Goal: Task Accomplishment & Management: Manage account settings

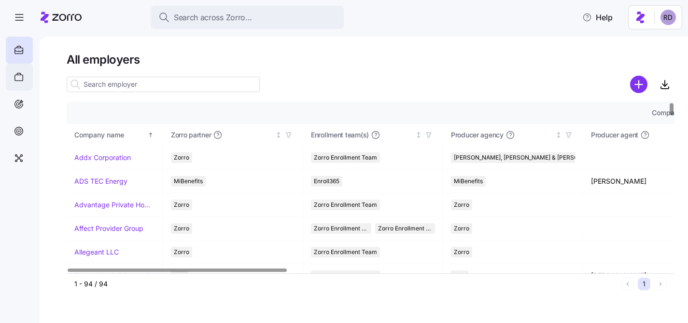
click at [21, 75] on icon at bounding box center [19, 77] width 11 height 12
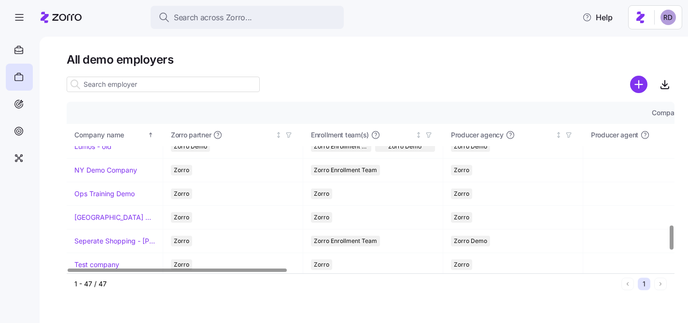
scroll to position [783, 0]
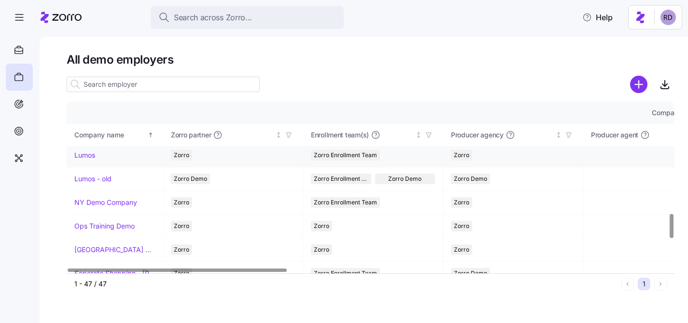
click at [89, 157] on link "Lumos" at bounding box center [84, 156] width 21 height 10
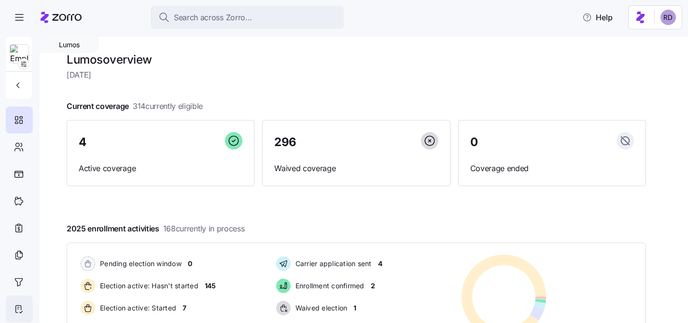
click at [18, 308] on icon at bounding box center [19, 310] width 11 height 12
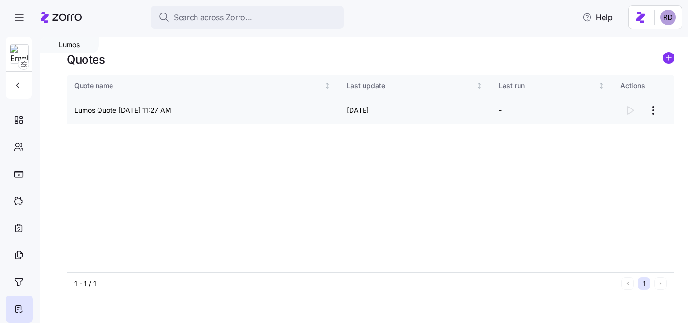
click at [653, 108] on html "Search across Zorro... Help Lumos Quotes Quote name Last update Last run Action…" at bounding box center [344, 159] width 688 height 318
click at [623, 137] on div "Continue setup" at bounding box center [614, 133] width 89 height 15
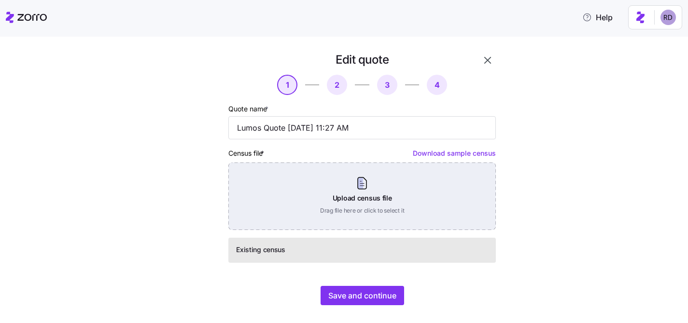
click at [374, 180] on div "Upload census file Drag file here or click to select it" at bounding box center [361, 197] width 267 height 68
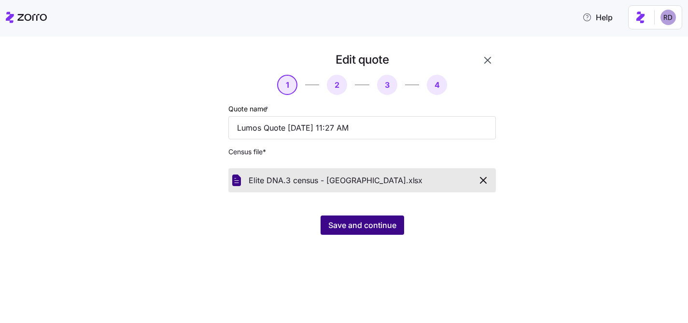
click at [389, 224] on span "Save and continue" at bounding box center [362, 226] width 68 height 12
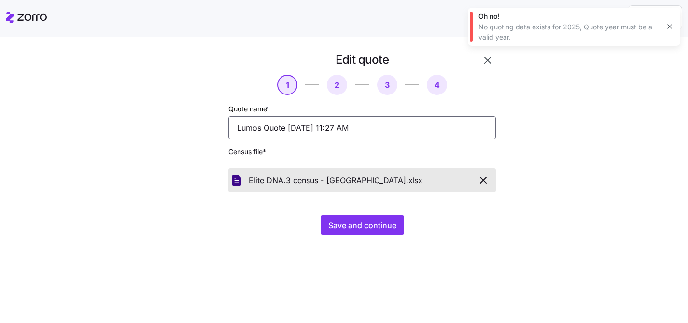
click at [341, 129] on input "Lumos Quote [DATE] 11:27 AM" at bounding box center [361, 127] width 267 height 23
click at [325, 127] on input "Lumos Quote [DATE] 11:27 AM" at bounding box center [361, 127] width 267 height 23
click at [329, 127] on input "Lumos Quote [DATE] 11:27 AM" at bounding box center [361, 127] width 267 height 23
drag, startPoint x: 376, startPoint y: 124, endPoint x: 108, endPoint y: 100, distance: 269.9
click at [108, 100] on div "Edit quote 1 2 3 4 Quote name * Lumos Quote [DATE] 11:27 AM Census file * Elite…" at bounding box center [350, 149] width 647 height 194
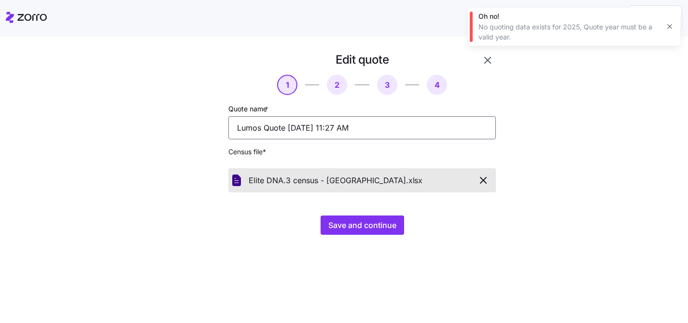
click at [247, 132] on input "Lumos Quote [DATE] 11:27 AM" at bounding box center [361, 127] width 267 height 23
click at [266, 130] on input "Lumos Quote [DATE] 11:27 AM" at bounding box center [361, 127] width 267 height 23
click at [263, 129] on input "Lumos Quote [DATE] 11:27 AM" at bounding box center [361, 127] width 267 height 23
click at [346, 128] on input "Lumos Test Quote [DATE] 11:27 AM" at bounding box center [361, 127] width 267 height 23
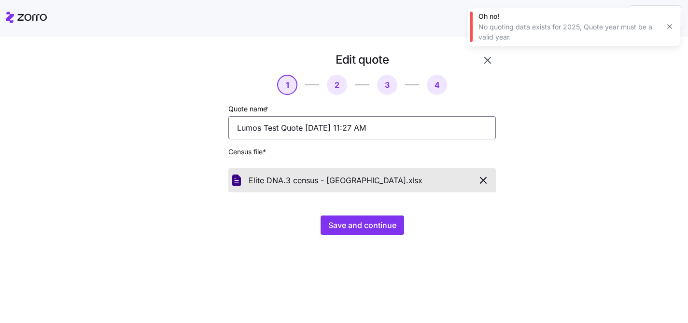
click at [312, 127] on input "Lumos Test Quote [DATE] 11:27 AM" at bounding box center [361, 127] width 267 height 23
type input "Lumos Test Quote [DATE] 11:27 AM"
click at [385, 158] on div "Quote name * Lumos Test Quote [DATE] 11:27 AM Census file * Elite DNA.3 census …" at bounding box center [361, 148] width 267 height 90
click at [376, 227] on span "Save and continue" at bounding box center [362, 226] width 68 height 12
click at [670, 26] on icon "button" at bounding box center [669, 27] width 4 height 4
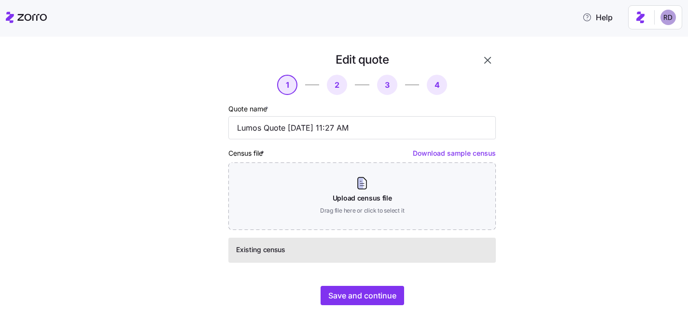
click at [491, 62] on icon "button" at bounding box center [488, 61] width 12 height 12
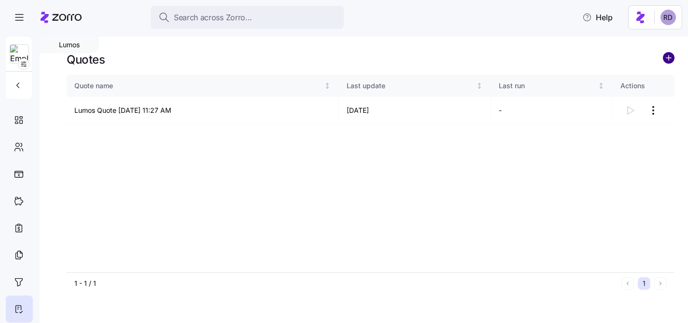
click at [666, 62] on circle "add icon" at bounding box center [668, 58] width 11 height 11
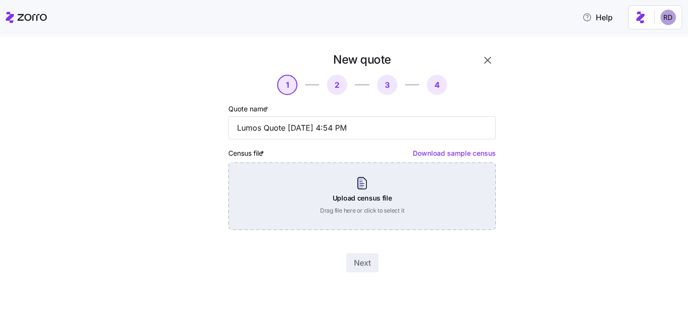
click at [332, 197] on div "Upload census file Drag file here or click to select it" at bounding box center [361, 197] width 267 height 68
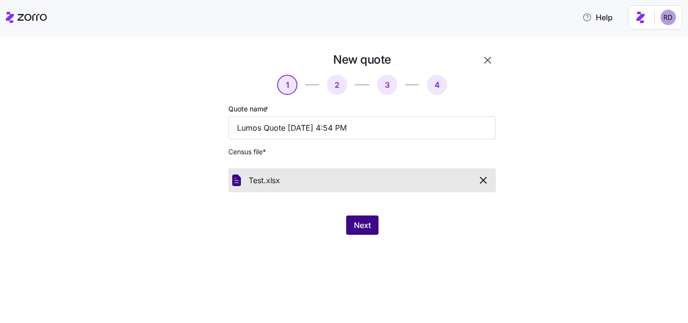
click at [369, 223] on span "Next" at bounding box center [362, 226] width 17 height 12
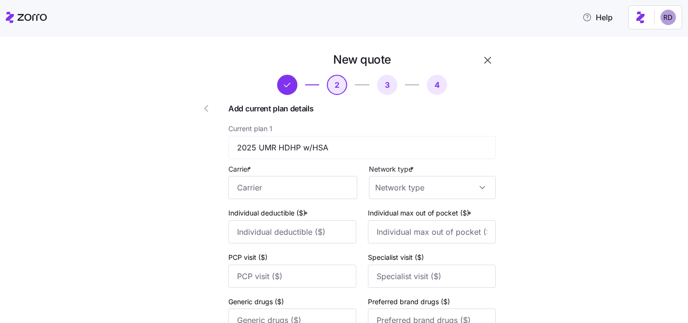
click at [209, 102] on button "button" at bounding box center [208, 108] width 39 height 23
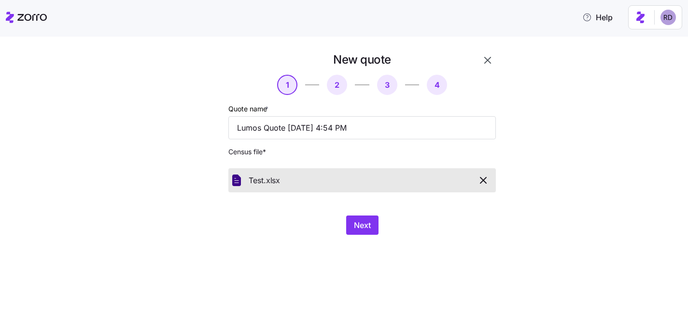
click at [484, 61] on icon "button" at bounding box center [488, 61] width 12 height 12
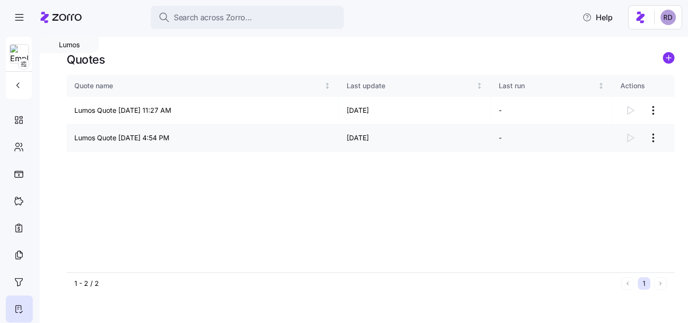
click at [648, 134] on html "Search across Zorro... Help Lumos Quotes Quote name Last update Last run Action…" at bounding box center [344, 159] width 688 height 318
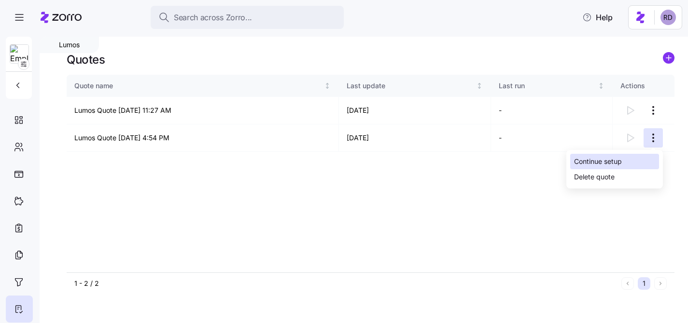
click at [626, 158] on div "Continue setup" at bounding box center [614, 161] width 89 height 15
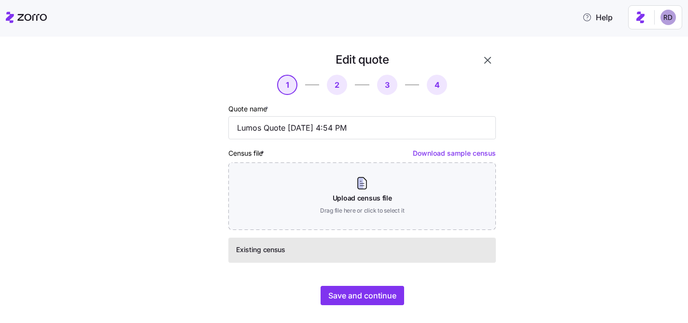
click at [480, 58] on button "button" at bounding box center [487, 60] width 16 height 16
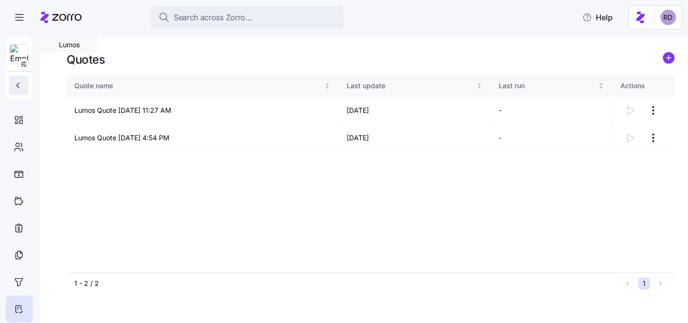
click at [25, 88] on button "button" at bounding box center [18, 85] width 19 height 19
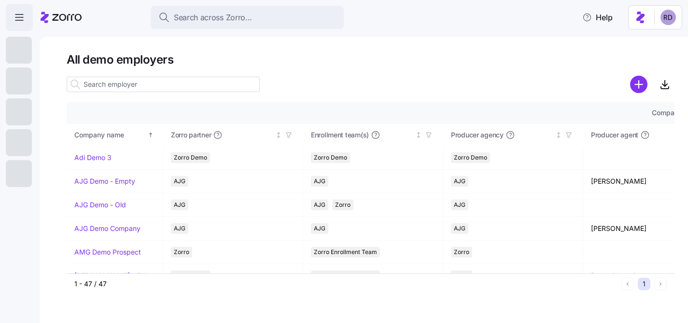
click at [20, 21] on icon "button" at bounding box center [20, 18] width 12 height 12
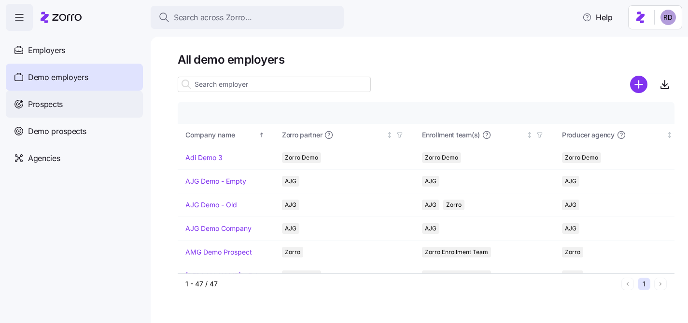
click at [55, 98] on span "Prospects" at bounding box center [45, 104] width 35 height 12
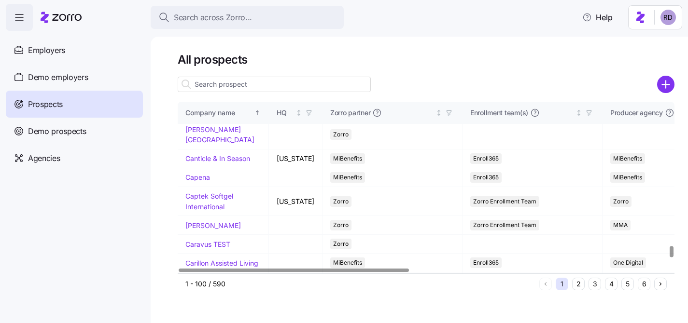
scroll to position [2260, 0]
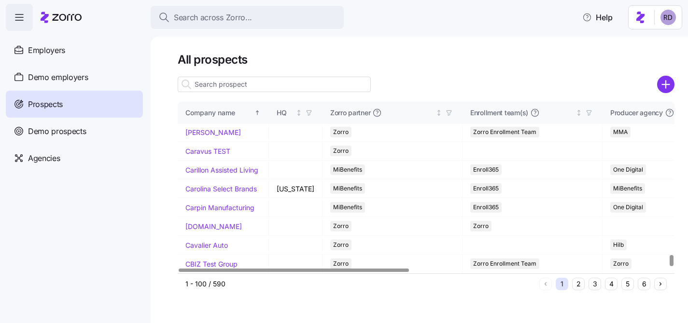
click at [258, 88] on input at bounding box center [274, 84] width 193 height 15
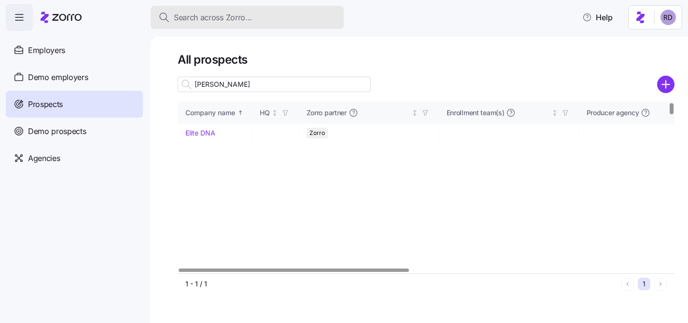
drag, startPoint x: 243, startPoint y: 87, endPoint x: 295, endPoint y: 7, distance: 96.0
click at [243, 87] on input "Eli" at bounding box center [274, 84] width 193 height 15
click at [242, 46] on div "All prospects EliE Company name HQ Zorro partner Enrollment team(s) Producer ag…" at bounding box center [419, 180] width 537 height 287
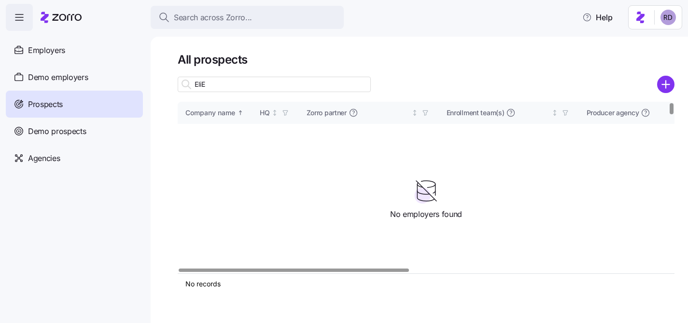
scroll to position [0, 0]
click at [245, 82] on input "EliE" at bounding box center [274, 84] width 193 height 15
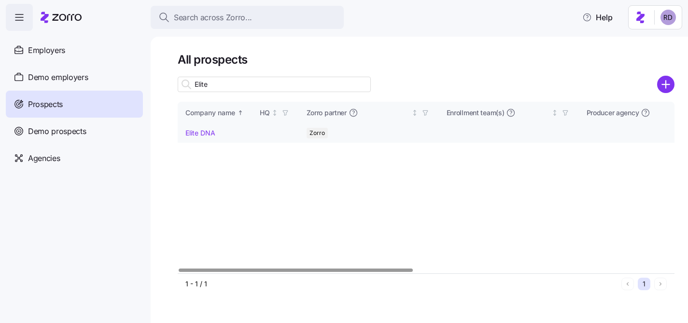
type input "Elite"
click at [206, 131] on link "Elite DNA" at bounding box center [200, 133] width 30 height 8
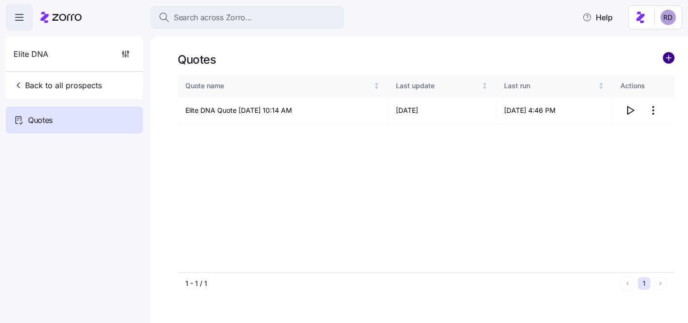
click at [666, 60] on circle "add icon" at bounding box center [668, 58] width 11 height 11
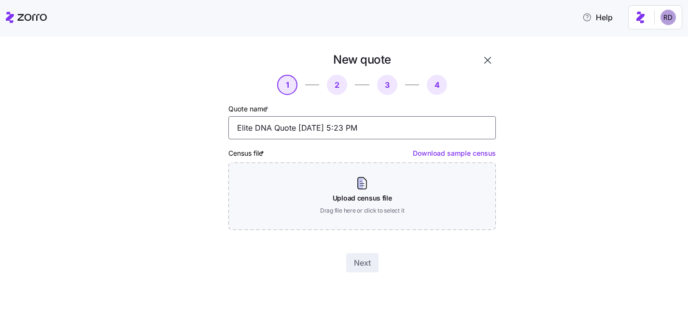
click at [237, 128] on input "Elite DNA Quote 08/28/2025 5:23 PM" at bounding box center [361, 127] width 267 height 23
click at [266, 125] on input "15% InscreaseElite DNA Quote 08/28/2025 5:23 PM" at bounding box center [361, 127] width 267 height 23
click at [284, 129] on input "15% IncreaseElite DNA Quote 08/28/2025 5:23 PM" at bounding box center [361, 127] width 267 height 23
type input "15% Increase Elite DNA Quote 08/28/2025 5:23 PM"
click at [325, 148] on div "Census file * Download sample census Upload census file Drag file here or click…" at bounding box center [361, 188] width 267 height 83
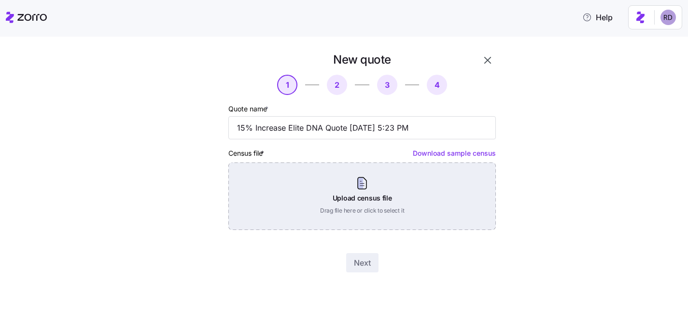
click at [341, 194] on div "Upload census file Drag file here or click to select it" at bounding box center [361, 197] width 267 height 68
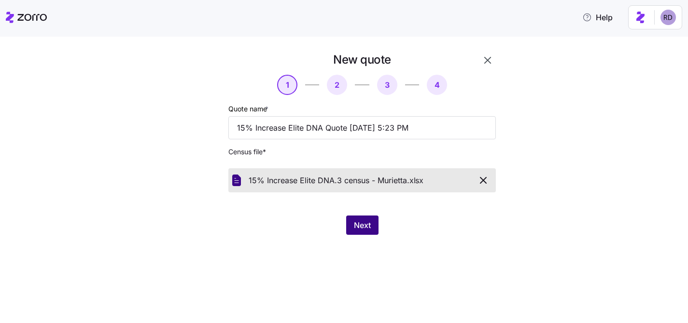
click at [370, 231] on span "Next" at bounding box center [362, 226] width 17 height 12
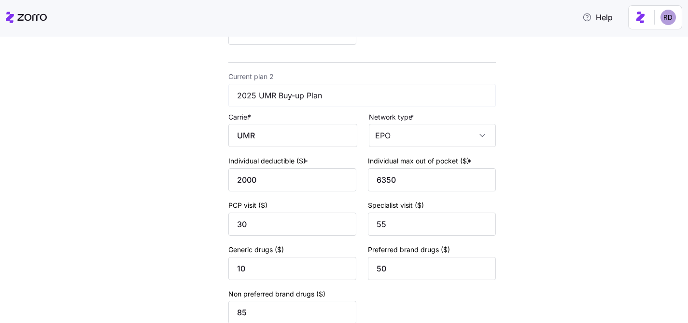
scroll to position [430, 0]
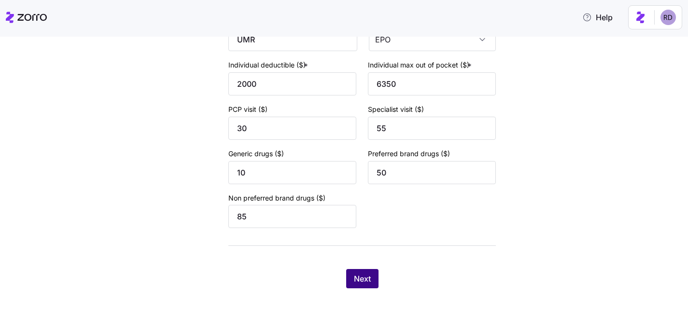
click at [362, 285] on button "Next" at bounding box center [362, 278] width 32 height 19
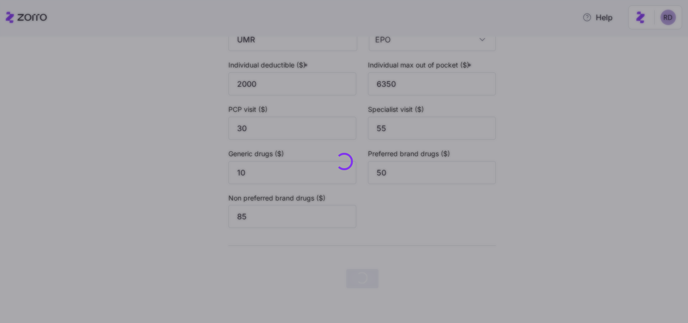
scroll to position [0, 0]
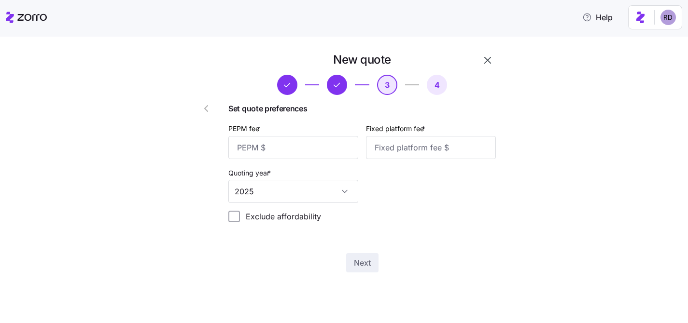
click at [209, 109] on icon "button" at bounding box center [206, 109] width 12 height 12
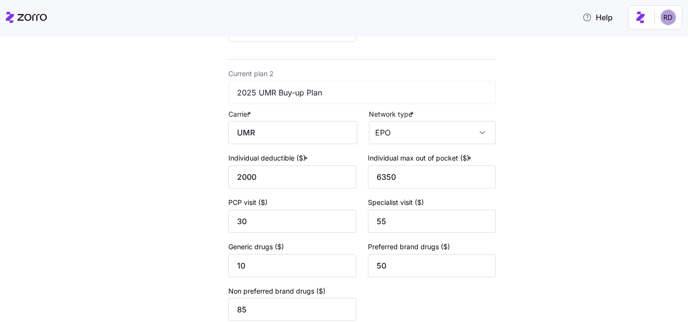
scroll to position [430, 0]
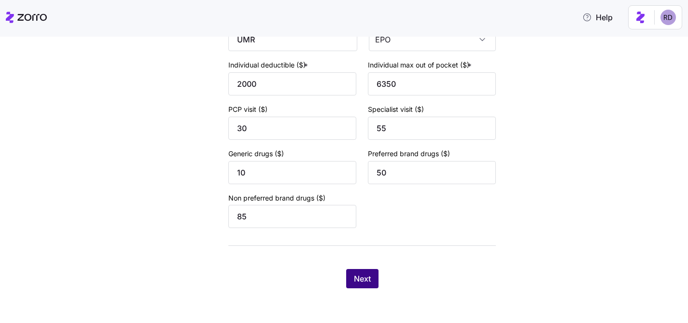
click at [367, 278] on span "Next" at bounding box center [362, 279] width 17 height 12
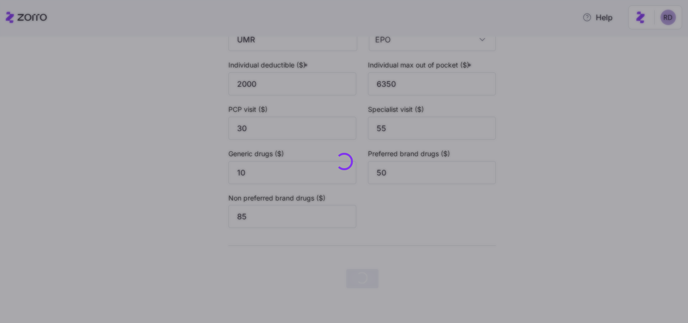
scroll to position [0, 0]
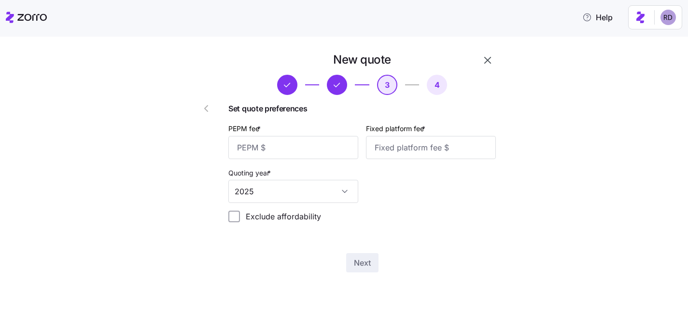
click at [486, 59] on icon "button" at bounding box center [487, 60] width 7 height 7
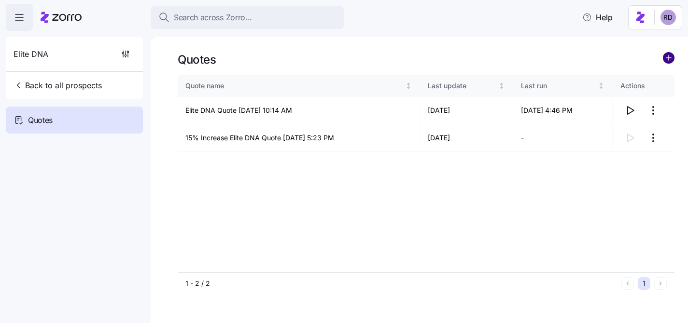
click at [667, 59] on circle "add icon" at bounding box center [668, 58] width 11 height 11
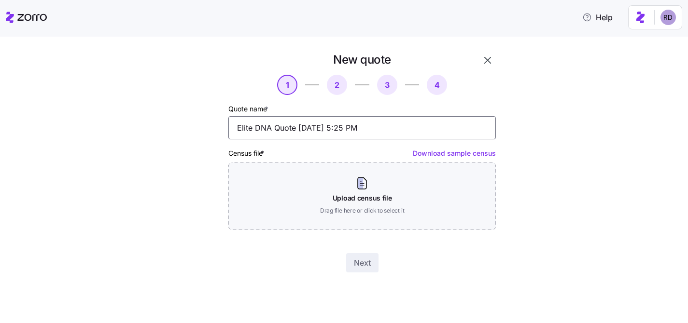
click at [237, 125] on input "Elite DNA Quote 08/28/2025 5:25 PM" at bounding box center [361, 127] width 267 height 23
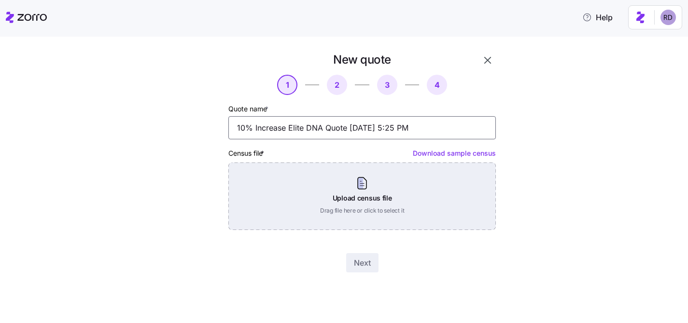
type input "10% Increase Elite DNA Quote 08/28/2025 5:25 PM"
click at [296, 198] on div "Upload census file Drag file here or click to select it" at bounding box center [361, 197] width 267 height 68
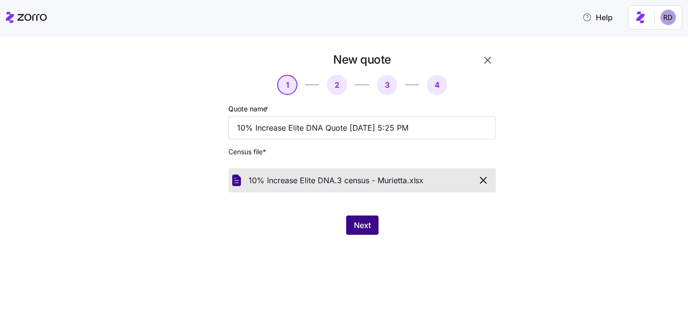
click at [357, 221] on span "Next" at bounding box center [362, 226] width 17 height 12
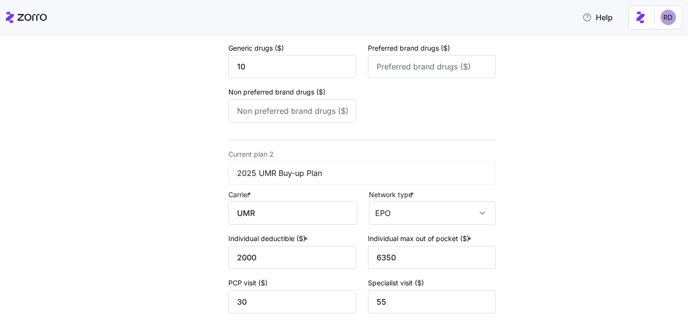
scroll to position [430, 0]
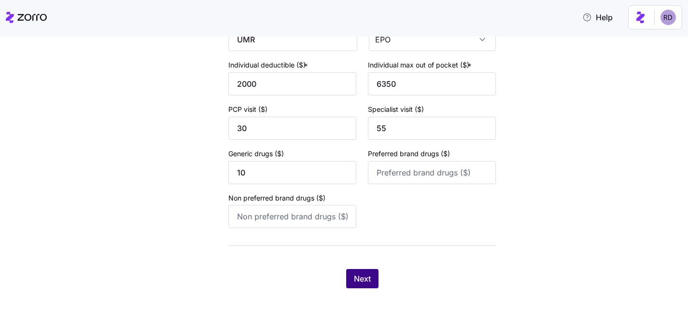
click at [365, 285] on button "Next" at bounding box center [362, 278] width 32 height 19
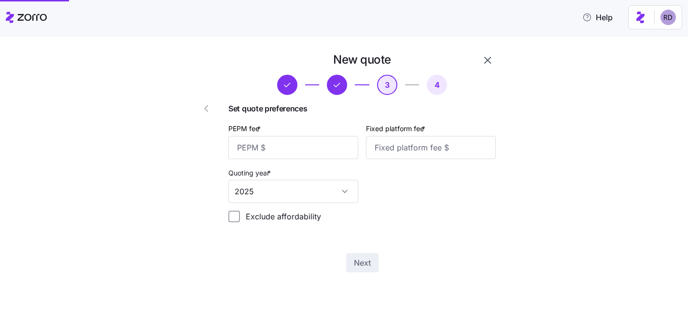
scroll to position [0, 0]
click at [488, 59] on icon "button" at bounding box center [487, 60] width 7 height 7
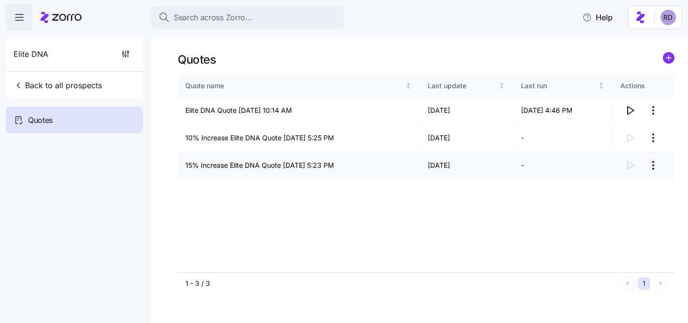
click at [656, 160] on html "Search across Zorro... Help Elite DNA Back to all prospects Quotes - new Quotes…" at bounding box center [344, 159] width 688 height 318
click at [618, 185] on div "Continue setup" at bounding box center [598, 189] width 48 height 11
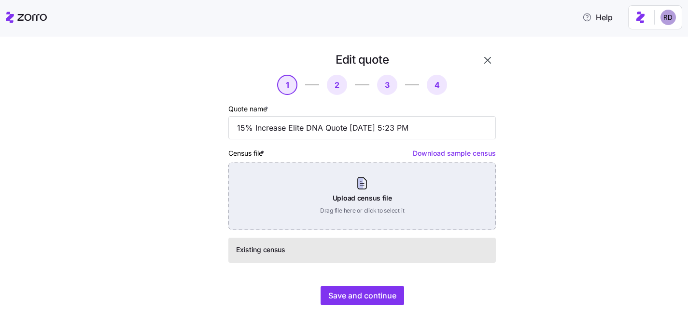
click at [331, 178] on div "Upload census file Drag file here or click to select it" at bounding box center [361, 197] width 267 height 68
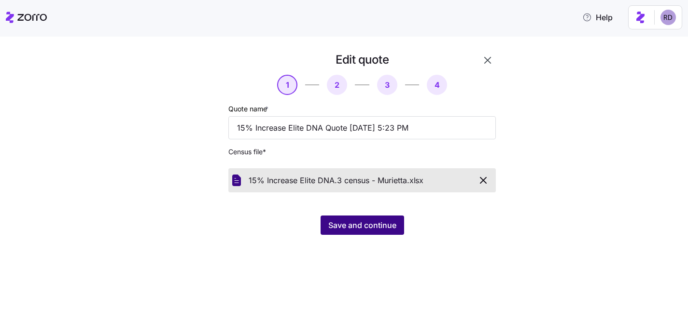
click at [375, 220] on button "Save and continue" at bounding box center [361, 225] width 83 height 19
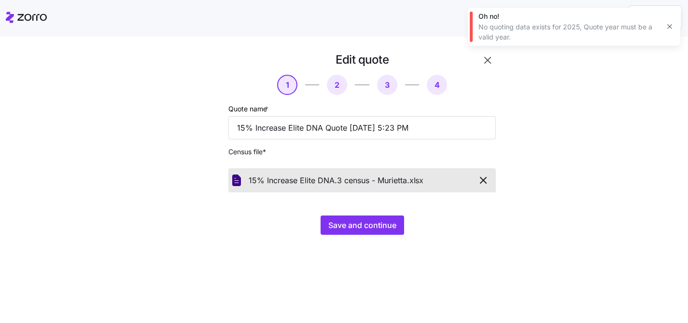
click at [484, 181] on icon "button" at bounding box center [483, 181] width 6 height 6
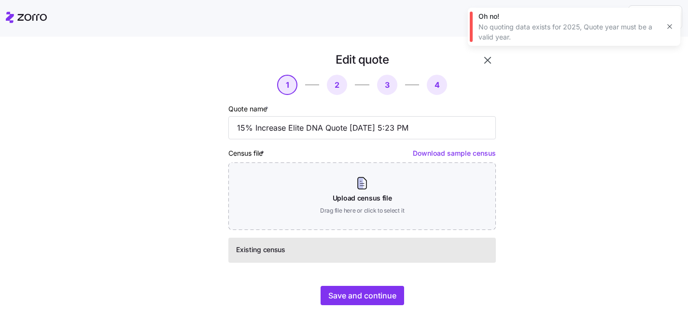
click at [490, 51] on div "Edit quote 1 2 3 4 Quote name * 15% Increase Elite DNA Quote 08/28/2025 5:23 PM…" at bounding box center [344, 180] width 688 height 287
click at [488, 59] on icon "button" at bounding box center [488, 61] width 12 height 12
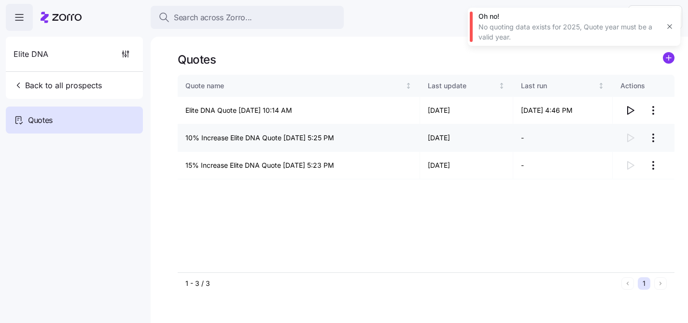
click at [655, 141] on html "Search across Zorro... Help Elite DNA Back to all prospects Quotes - new Quotes…" at bounding box center [344, 159] width 688 height 318
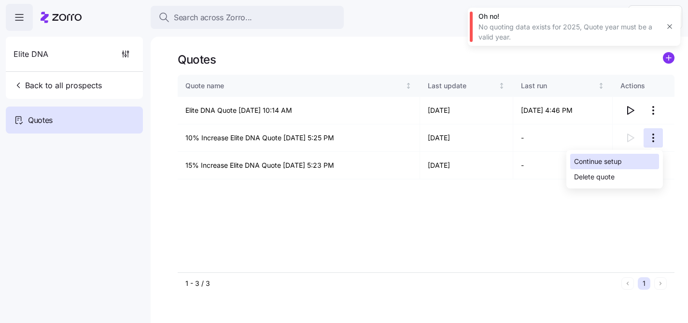
click at [636, 158] on div "Continue setup" at bounding box center [614, 161] width 89 height 15
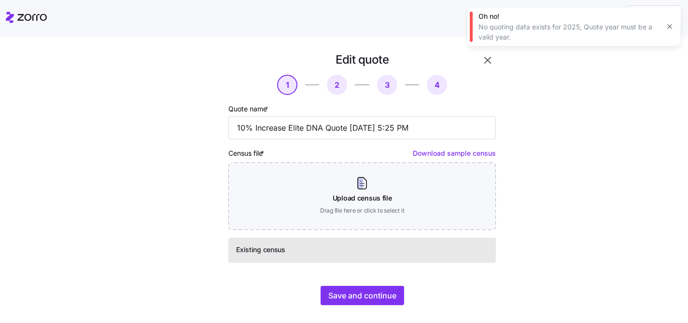
click at [263, 248] on span "Existing census" at bounding box center [260, 250] width 49 height 10
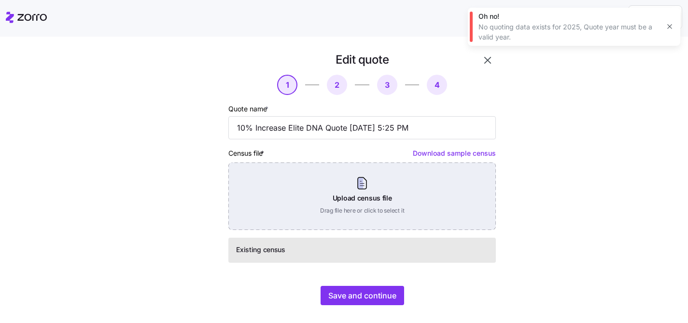
click at [303, 226] on div "Upload census file Drag file here or click to select it" at bounding box center [361, 197] width 267 height 68
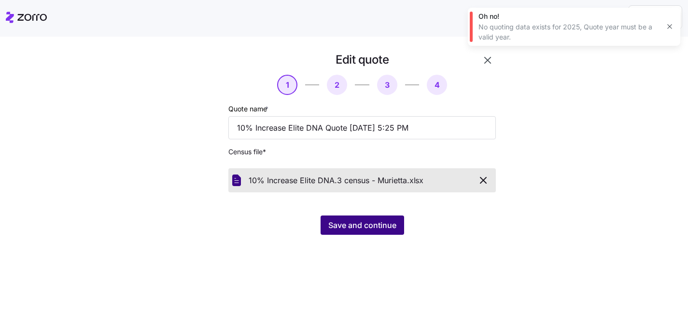
click at [393, 221] on span "Save and continue" at bounding box center [362, 226] width 68 height 12
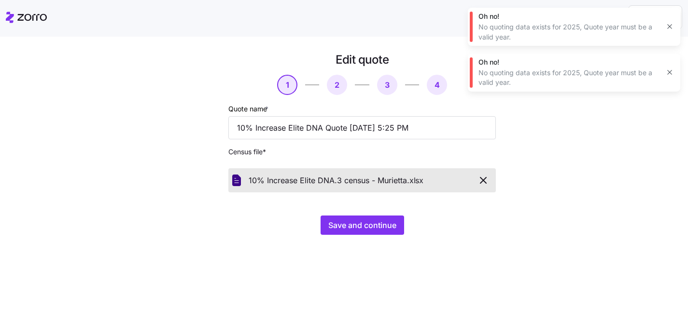
click at [667, 71] on icon "button" at bounding box center [670, 73] width 8 height 8
click at [667, 27] on icon "button" at bounding box center [670, 27] width 8 height 8
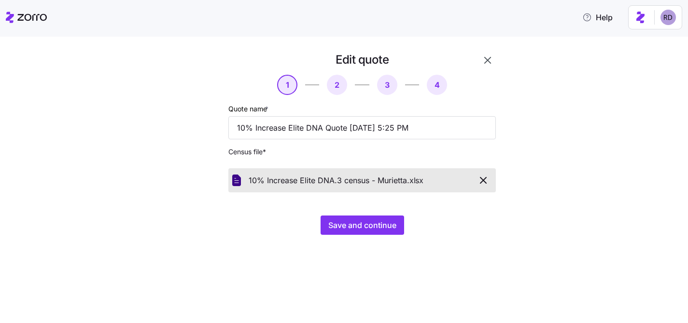
click at [494, 58] on button "button" at bounding box center [487, 60] width 16 height 16
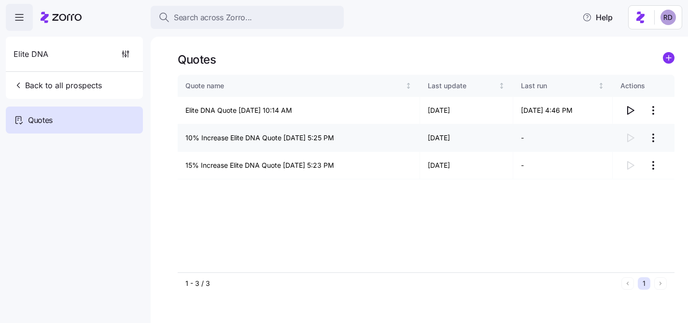
click at [311, 136] on td "10% Increase Elite DNA Quote 08/28/2025 5:25 PM" at bounding box center [299, 139] width 242 height 28
click at [323, 139] on td "10% Increase Elite DNA Quote 08/28/2025 5:25 PM" at bounding box center [299, 139] width 242 height 28
click at [653, 133] on html "Search across Zorro... Help Elite DNA Back to all prospects Quotes - new Quotes…" at bounding box center [344, 159] width 688 height 318
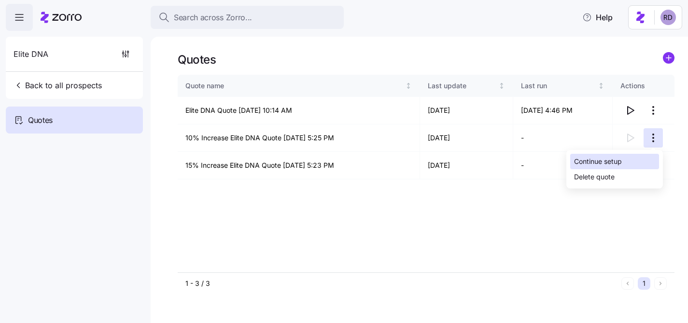
click at [619, 160] on div "Continue setup" at bounding box center [598, 161] width 48 height 11
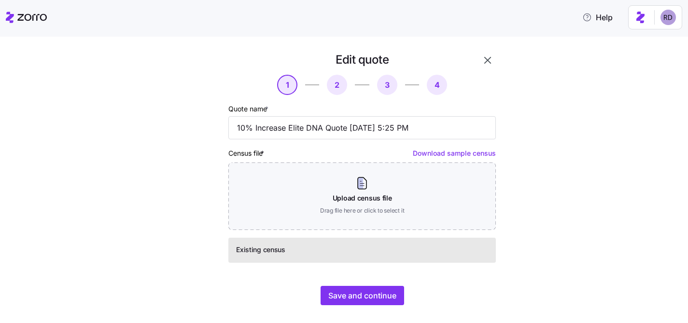
click at [492, 62] on icon "button" at bounding box center [488, 61] width 12 height 12
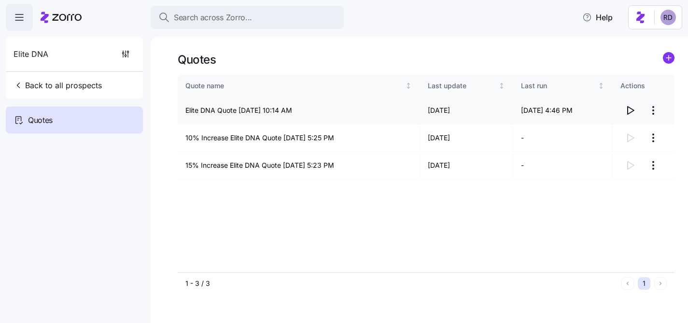
click at [652, 112] on html "Search across Zorro... Help Elite DNA Back to all prospects Quotes - new Quotes…" at bounding box center [344, 159] width 688 height 318
click at [627, 133] on div "Edit quote" at bounding box center [614, 133] width 89 height 15
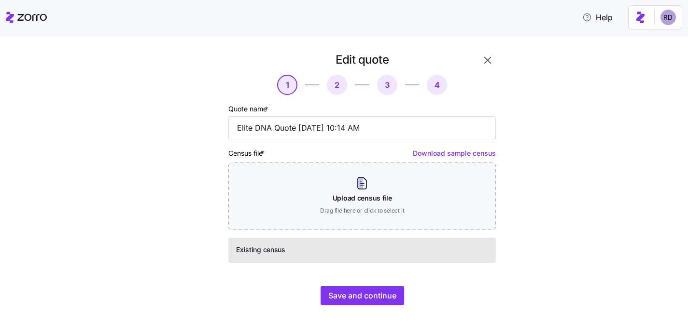
click at [490, 62] on icon "button" at bounding box center [488, 61] width 12 height 12
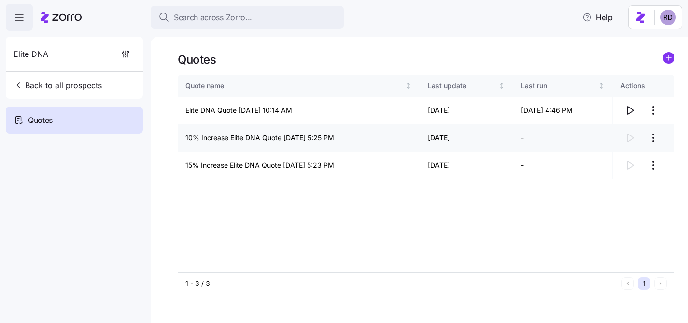
click at [655, 137] on html "Search across Zorro... Help Elite DNA Back to all prospects Quotes - new Quotes…" at bounding box center [344, 159] width 688 height 318
click at [615, 181] on div "Delete quote" at bounding box center [614, 176] width 89 height 15
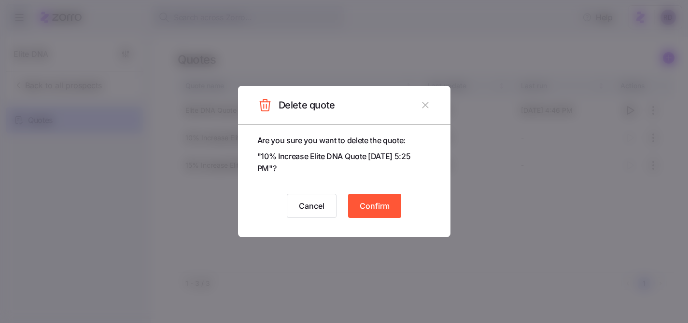
click at [387, 200] on span "Confirm" at bounding box center [375, 206] width 30 height 12
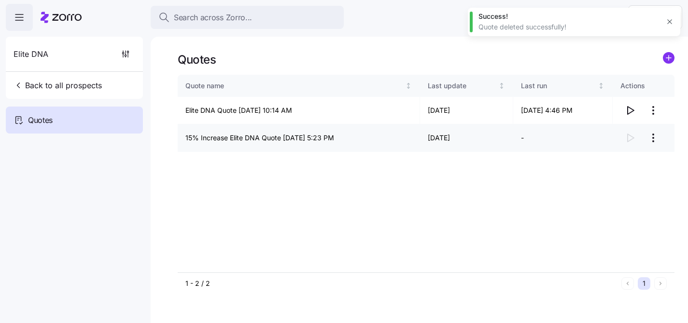
click at [653, 141] on html "Search across Zorro... Help Elite DNA Back to all prospects Quotes - new Quotes…" at bounding box center [344, 159] width 688 height 318
click at [614, 176] on div "Delete quote" at bounding box center [614, 176] width 89 height 15
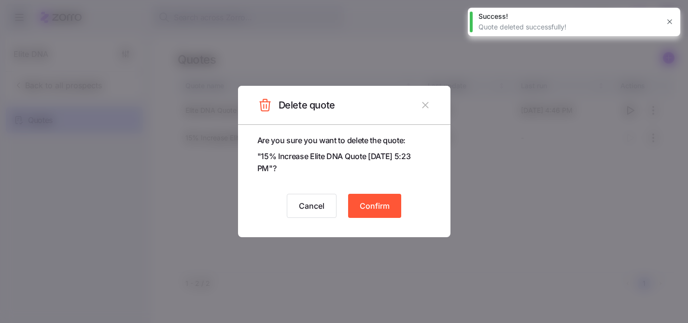
click at [385, 197] on button "Confirm" at bounding box center [374, 206] width 53 height 24
